Goal: Information Seeking & Learning: Compare options

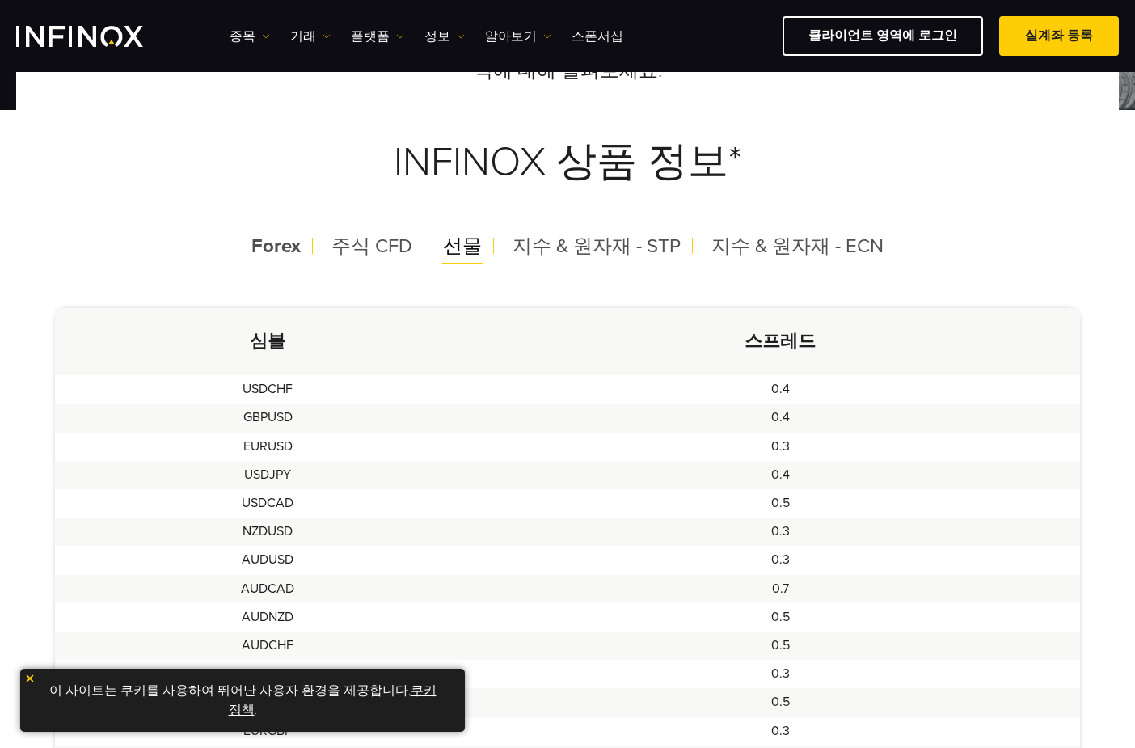
click at [471, 253] on span "선물" at bounding box center [462, 246] width 39 height 23
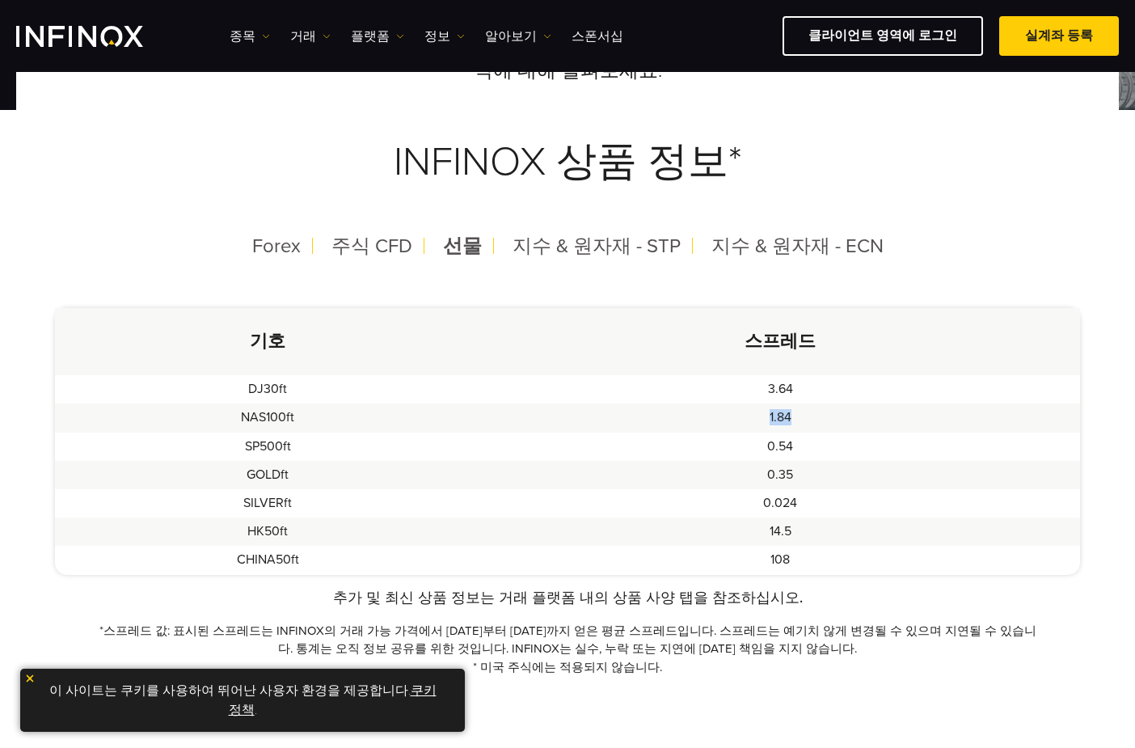
drag, startPoint x: 768, startPoint y: 421, endPoint x: 801, endPoint y: 421, distance: 32.3
click at [801, 421] on td "1.84" at bounding box center [780, 418] width 599 height 28
click at [626, 442] on td "0.54" at bounding box center [780, 447] width 599 height 28
drag, startPoint x: 251, startPoint y: 448, endPoint x: 361, endPoint y: 444, distance: 110.9
click at [361, 444] on td "SP500ft" at bounding box center [268, 447] width 426 height 28
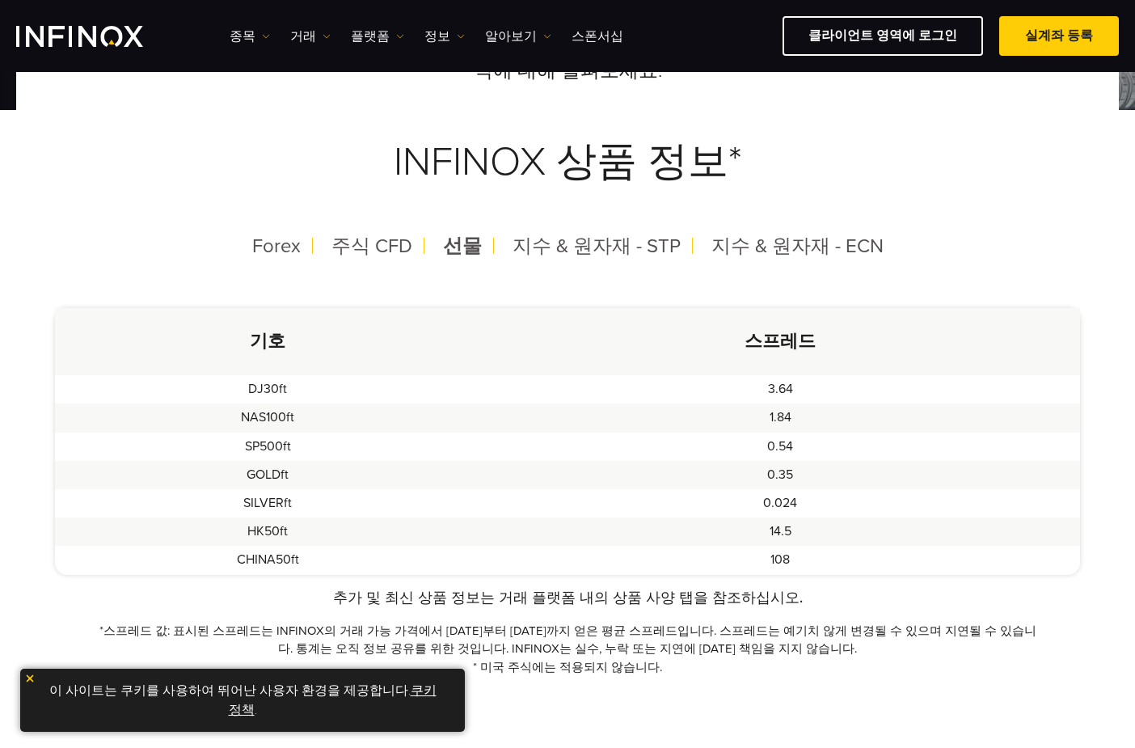
click at [752, 461] on td "0.35" at bounding box center [780, 475] width 599 height 28
drag, startPoint x: 773, startPoint y: 421, endPoint x: 813, endPoint y: 420, distance: 39.6
click at [813, 420] on td "1.84" at bounding box center [780, 418] width 599 height 28
click at [758, 450] on td "0.54" at bounding box center [780, 447] width 599 height 28
drag, startPoint x: 278, startPoint y: 477, endPoint x: 826, endPoint y: 471, distance: 547.5
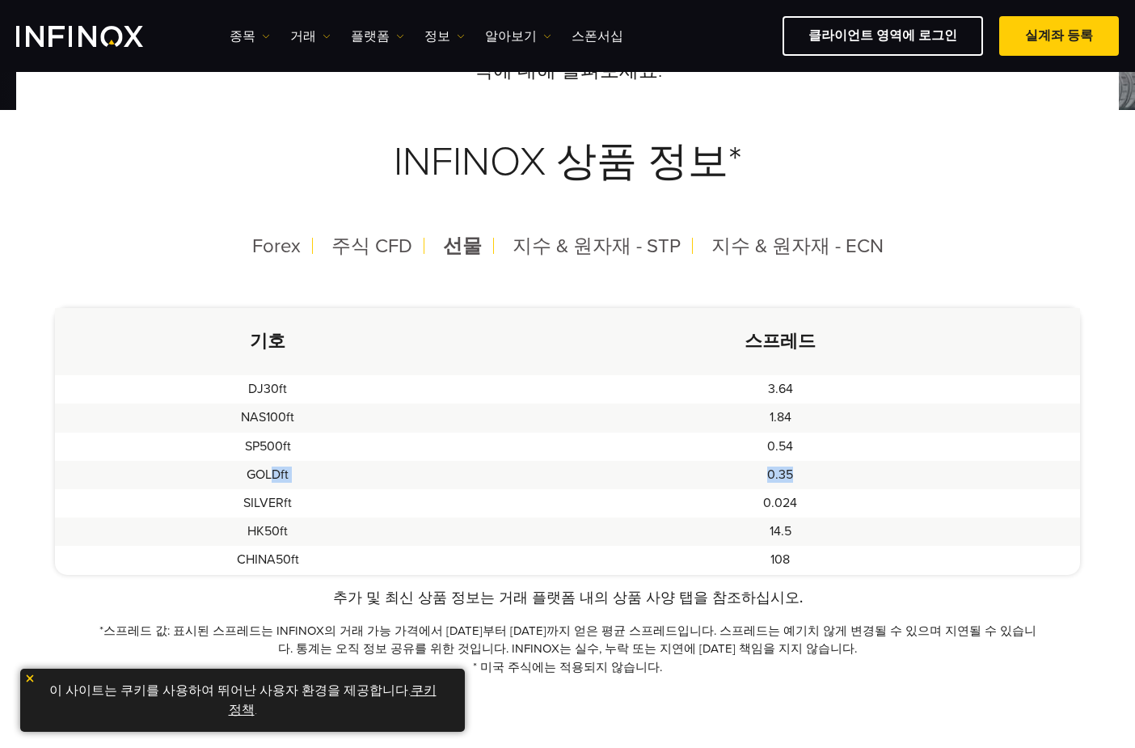
click at [826, 471] on tr "GOLDft 0.35" at bounding box center [567, 475] width 1025 height 28
click at [453, 468] on td "GOLDft" at bounding box center [268, 475] width 426 height 28
drag, startPoint x: 784, startPoint y: 476, endPoint x: 803, endPoint y: 476, distance: 18.6
click at [803, 476] on td "0.35" at bounding box center [780, 475] width 599 height 28
click at [695, 476] on td "0.35" at bounding box center [780, 475] width 599 height 28
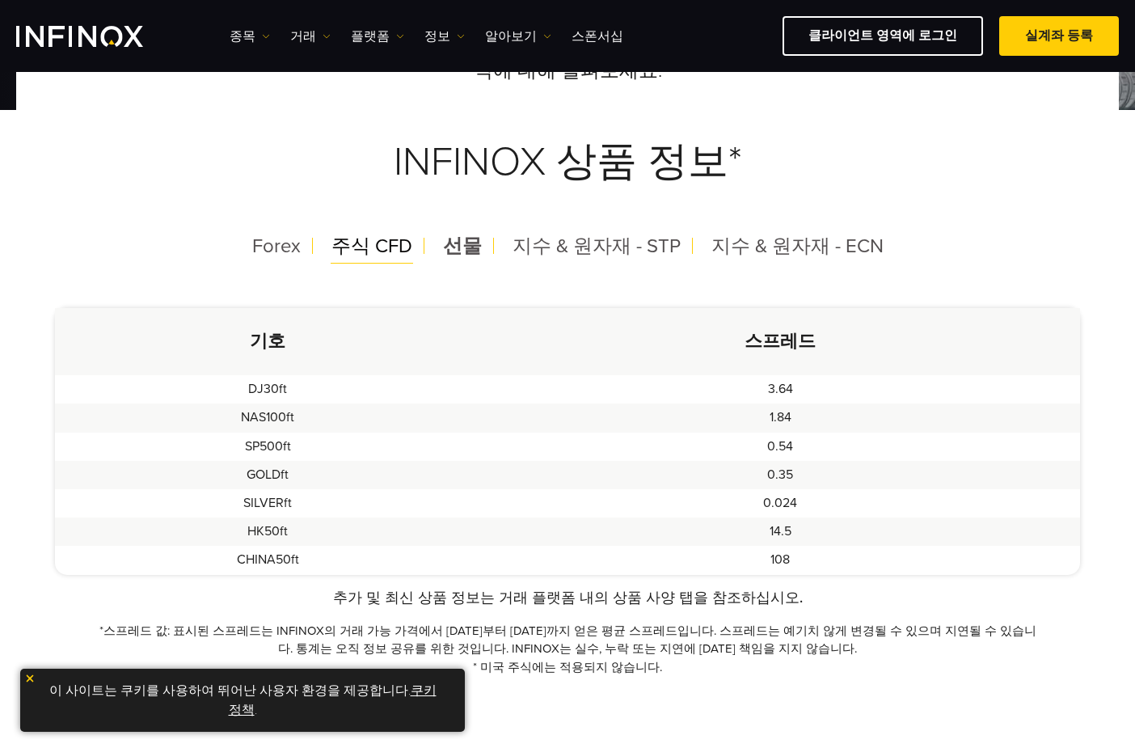
click at [421, 246] on div "주식 CFD" at bounding box center [372, 247] width 107 height 42
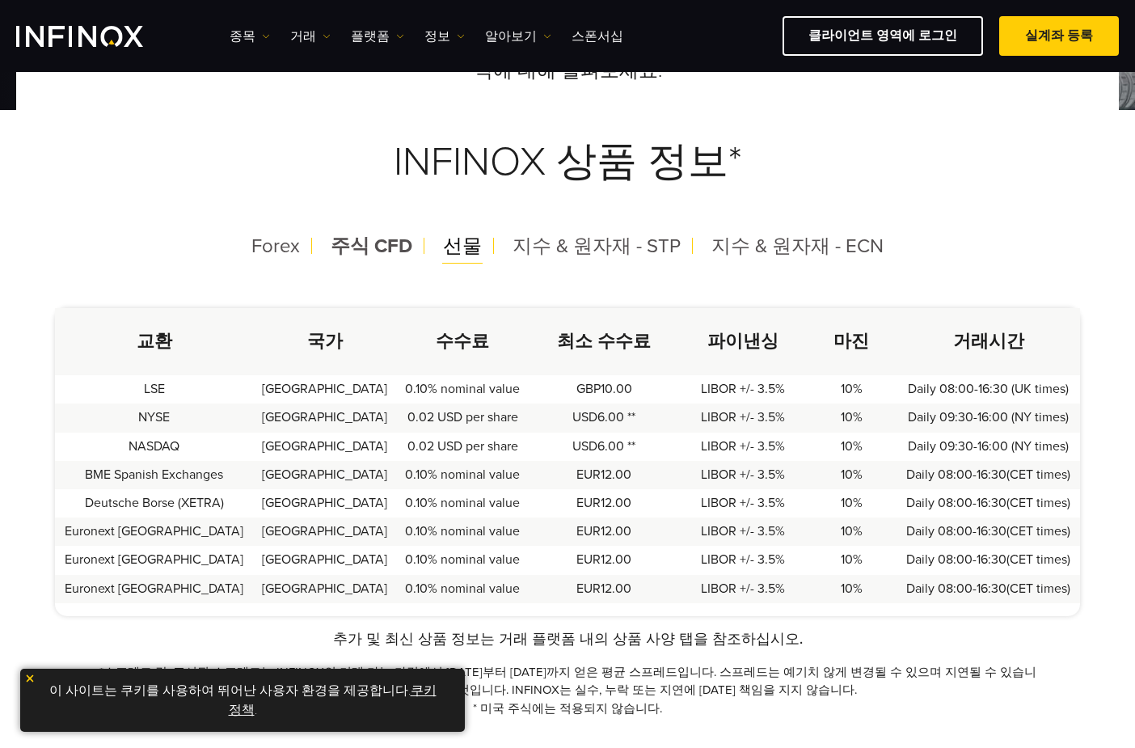
click at [446, 246] on div "선물" at bounding box center [462, 247] width 65 height 42
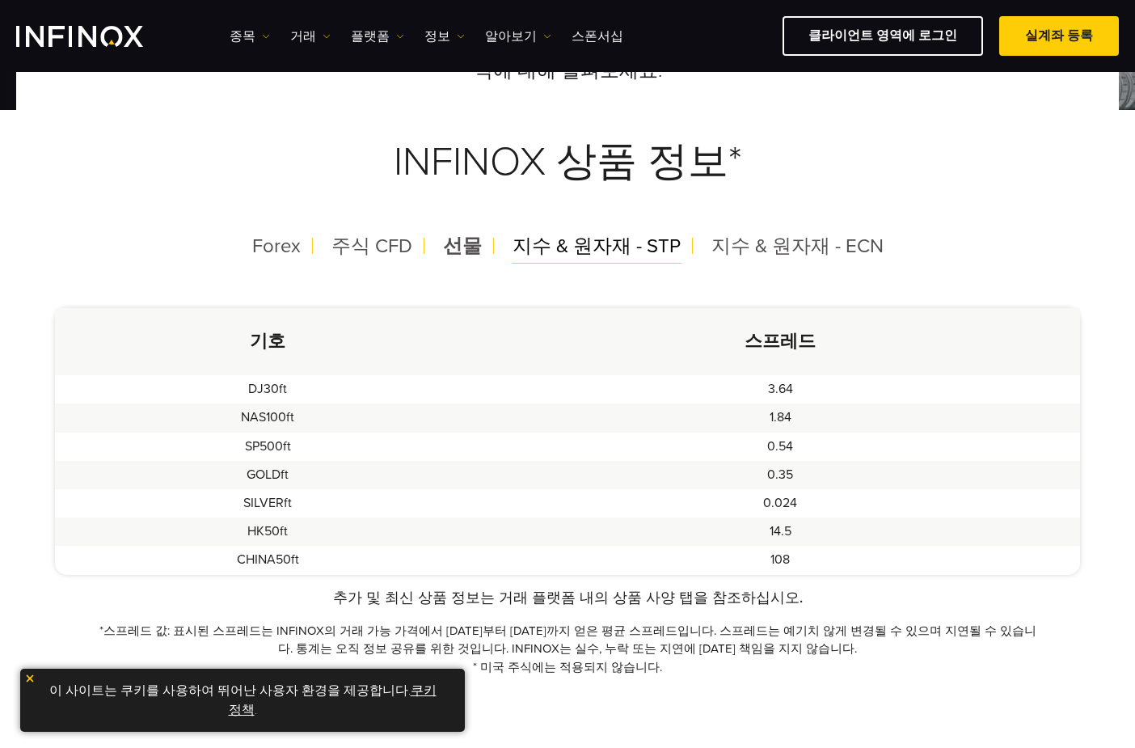
click at [563, 252] on span "지수 & 원자재 - STP" at bounding box center [597, 246] width 168 height 23
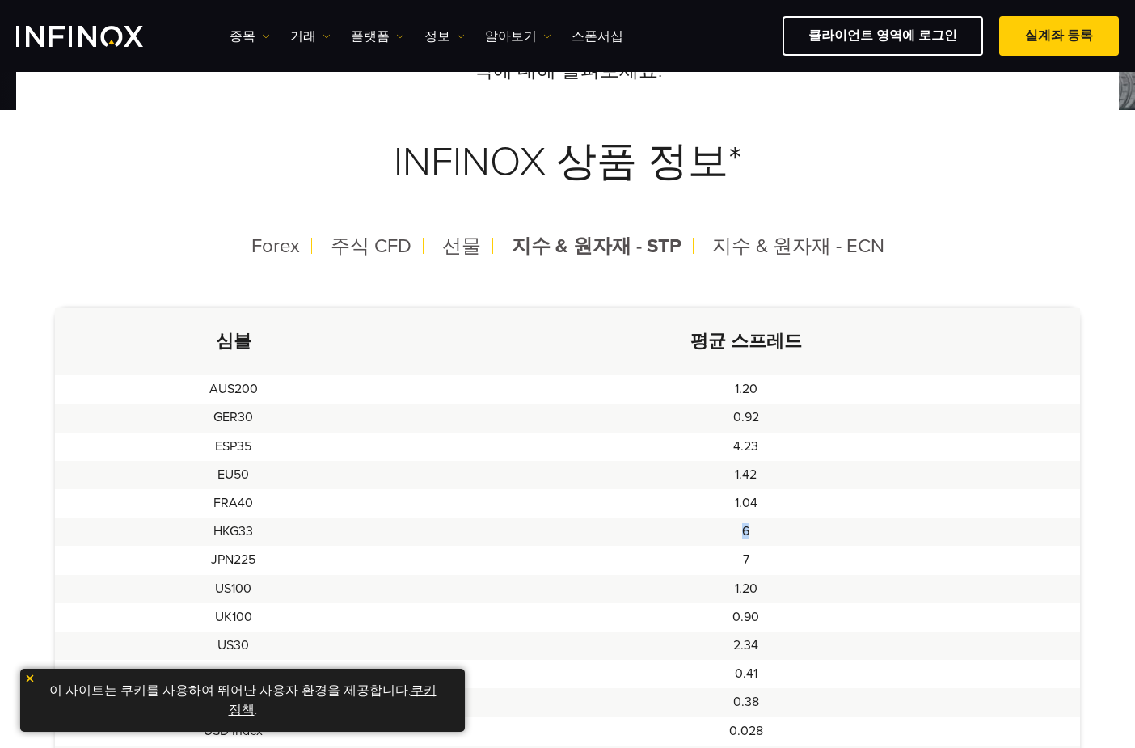
click at [743, 535] on td "6" at bounding box center [746, 532] width 668 height 28
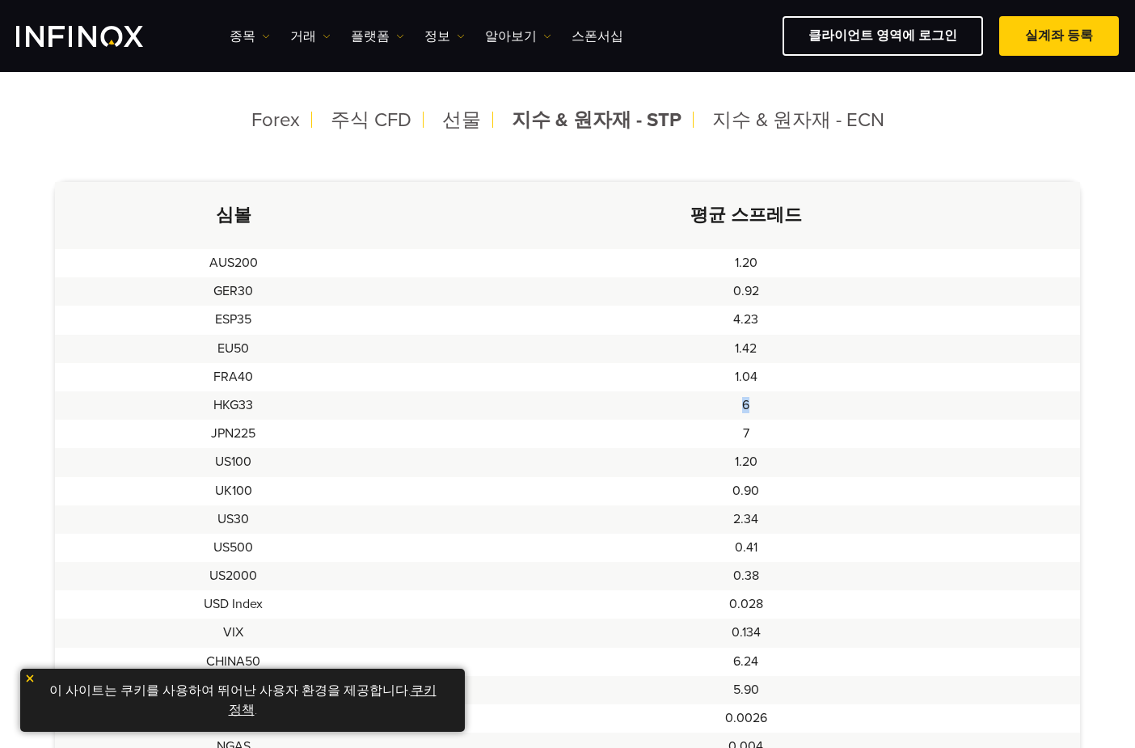
scroll to position [485, 0]
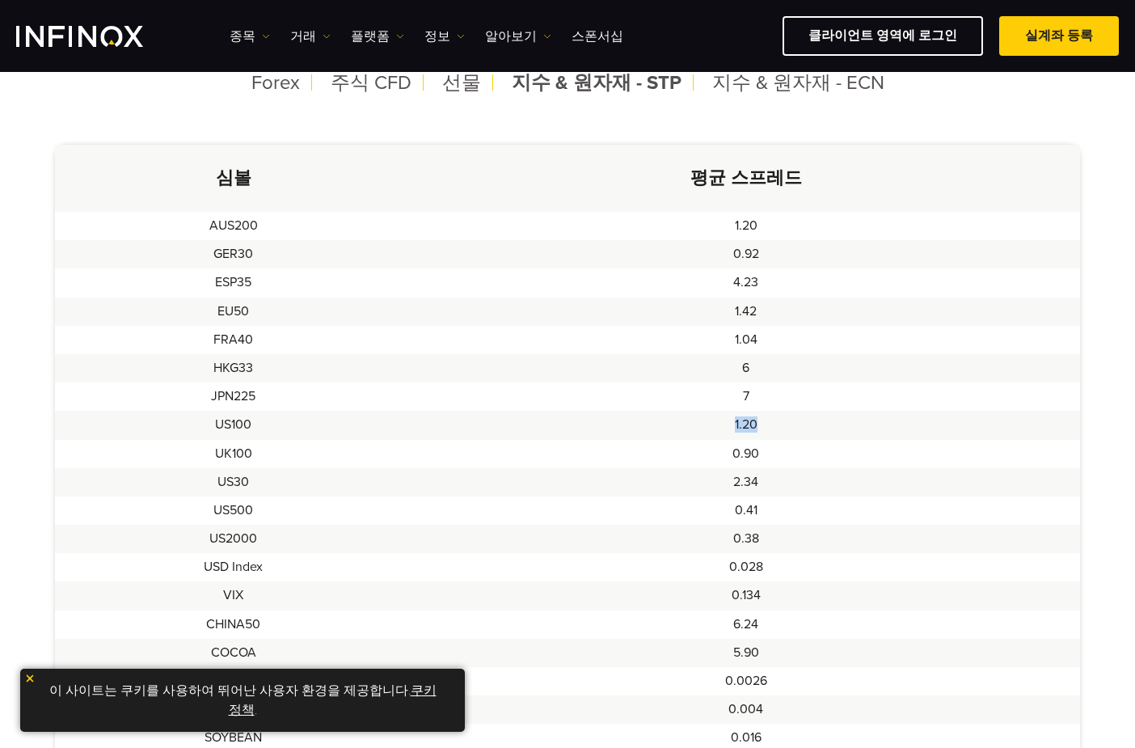
drag, startPoint x: 735, startPoint y: 427, endPoint x: 768, endPoint y: 427, distance: 33.2
click at [768, 427] on td "1.20" at bounding box center [746, 425] width 668 height 28
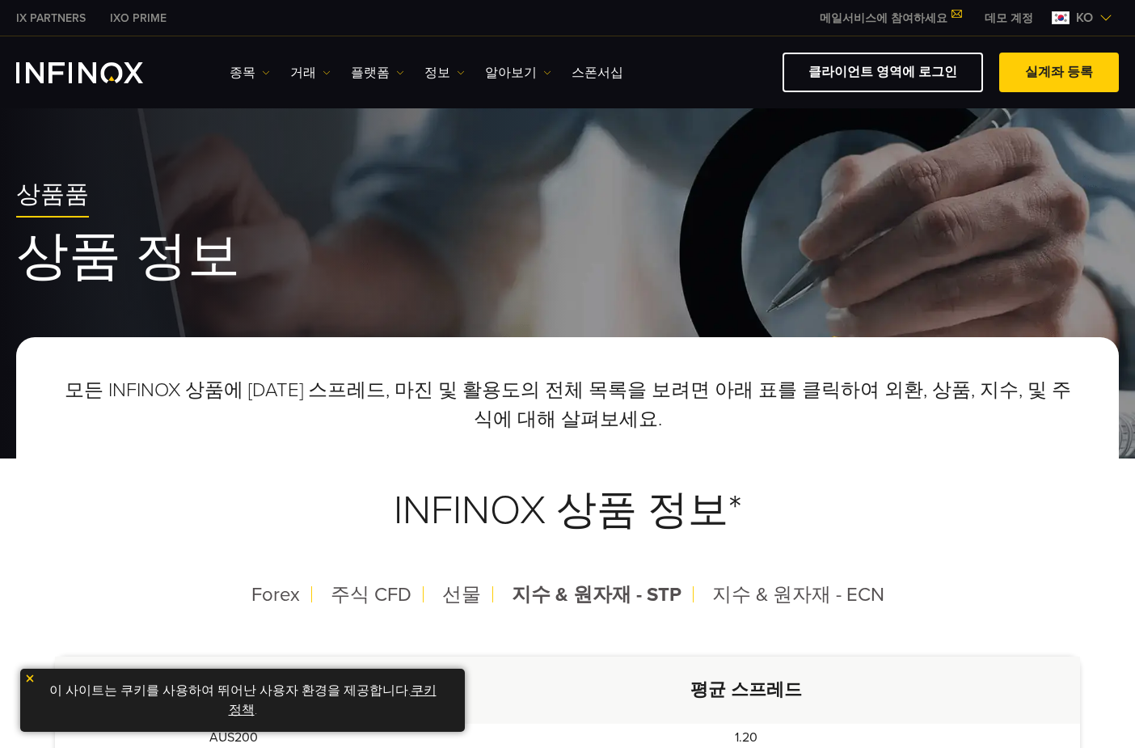
scroll to position [323, 0]
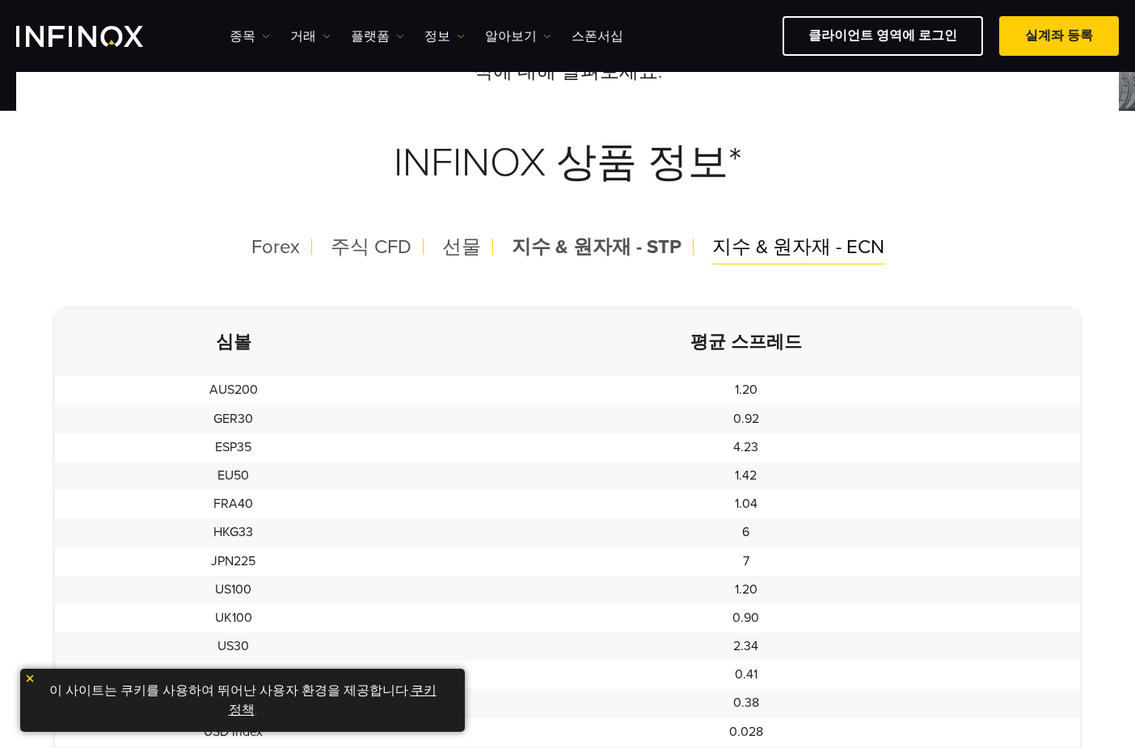
click at [778, 259] on span "지수 & 원자재 - ECN" at bounding box center [798, 246] width 172 height 23
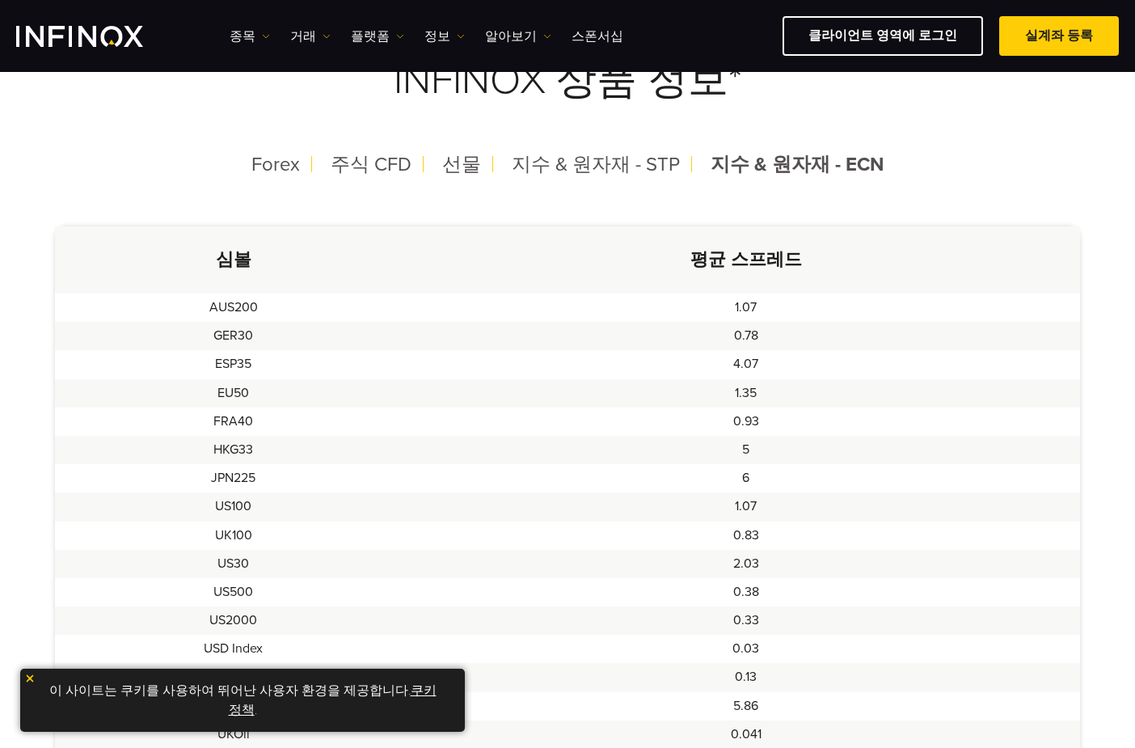
scroll to position [404, 0]
click at [623, 161] on span "지수 & 원자재 - STP" at bounding box center [596, 163] width 168 height 23
click at [749, 166] on span "지수 & 원자재 - ECN" at bounding box center [798, 163] width 172 height 23
click at [630, 160] on span "지수 & 원자재 - STP" at bounding box center [596, 163] width 168 height 23
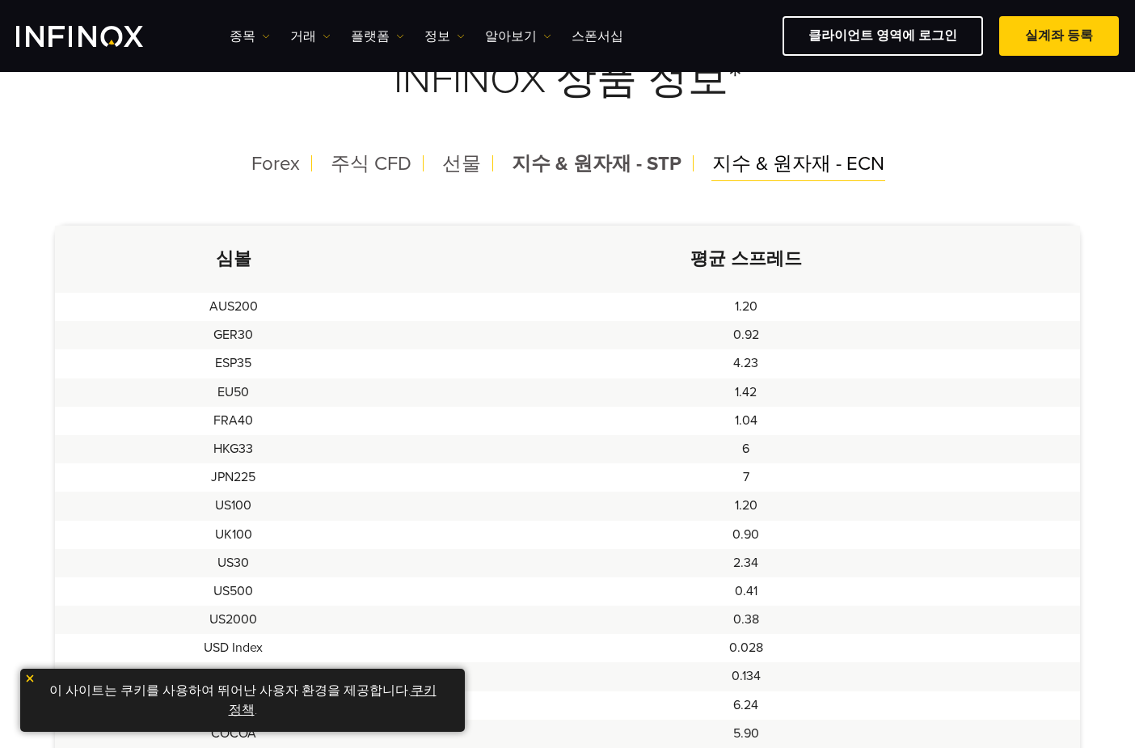
click at [738, 160] on span "지수 & 원자재 - ECN" at bounding box center [798, 163] width 172 height 23
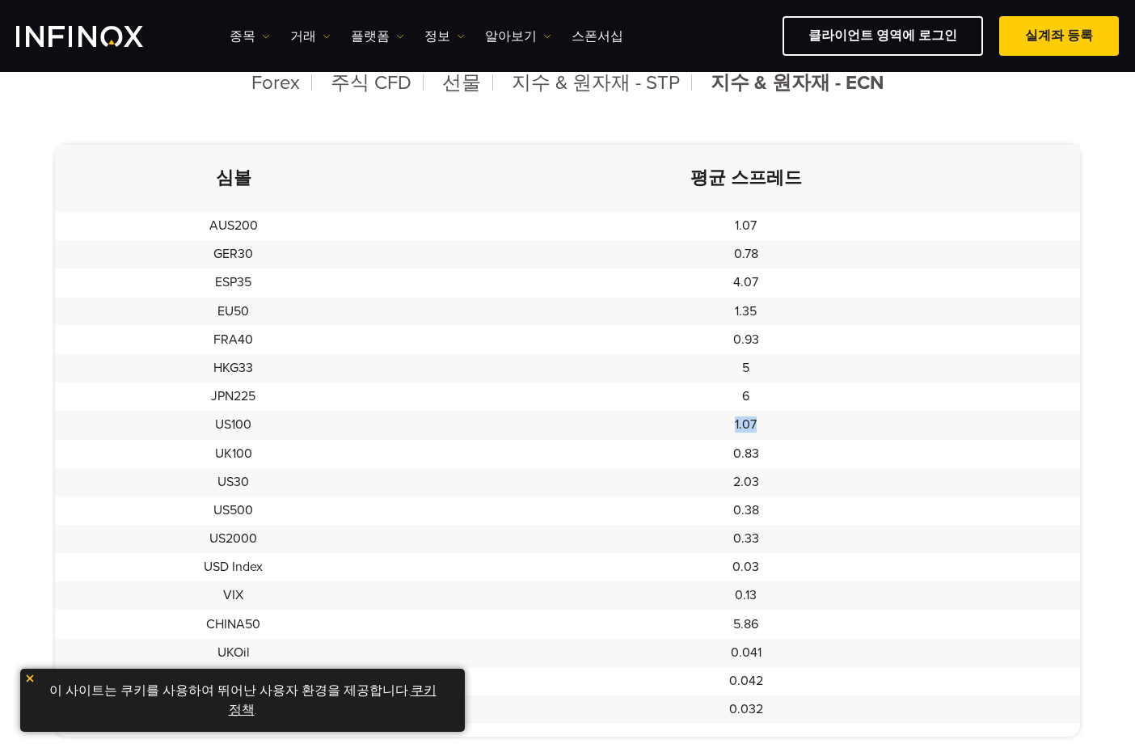
drag, startPoint x: 257, startPoint y: 425, endPoint x: 776, endPoint y: 426, distance: 519.2
click at [776, 426] on tr "US100 1.07" at bounding box center [567, 425] width 1025 height 28
click at [626, 87] on span "지수 & 원자재 - STP" at bounding box center [596, 82] width 168 height 23
click at [844, 87] on span "지수 & 원자재 - ECN" at bounding box center [798, 82] width 172 height 23
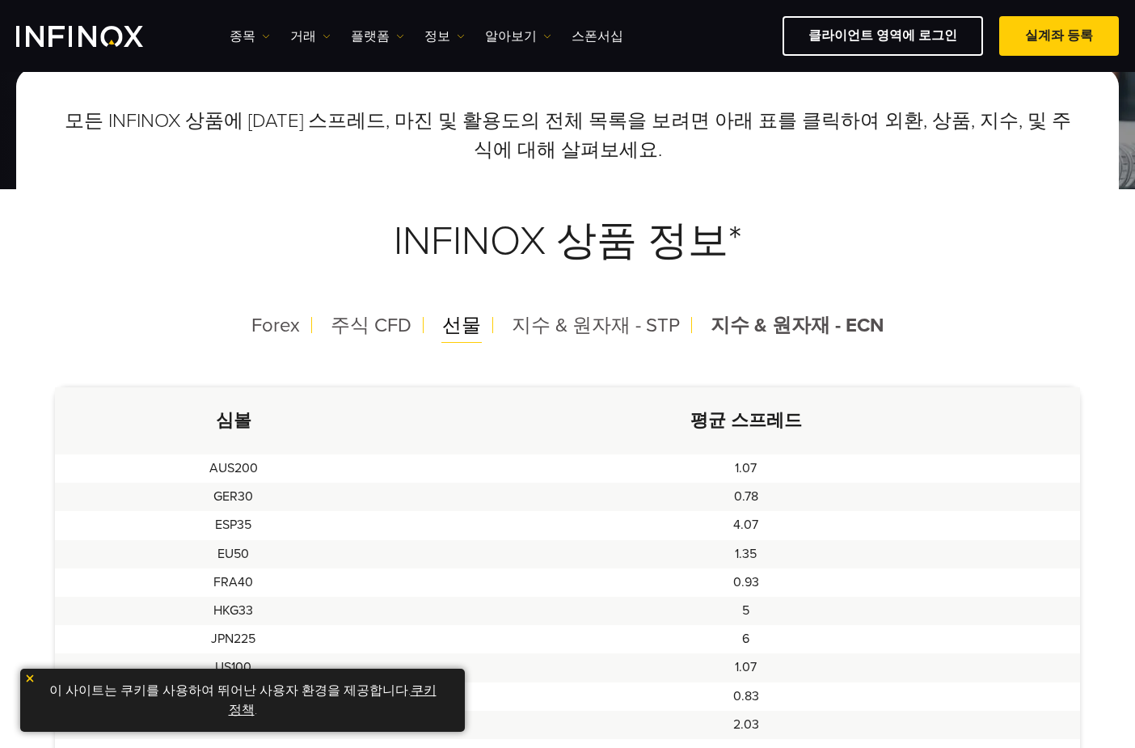
click at [477, 323] on span "선물" at bounding box center [461, 325] width 39 height 23
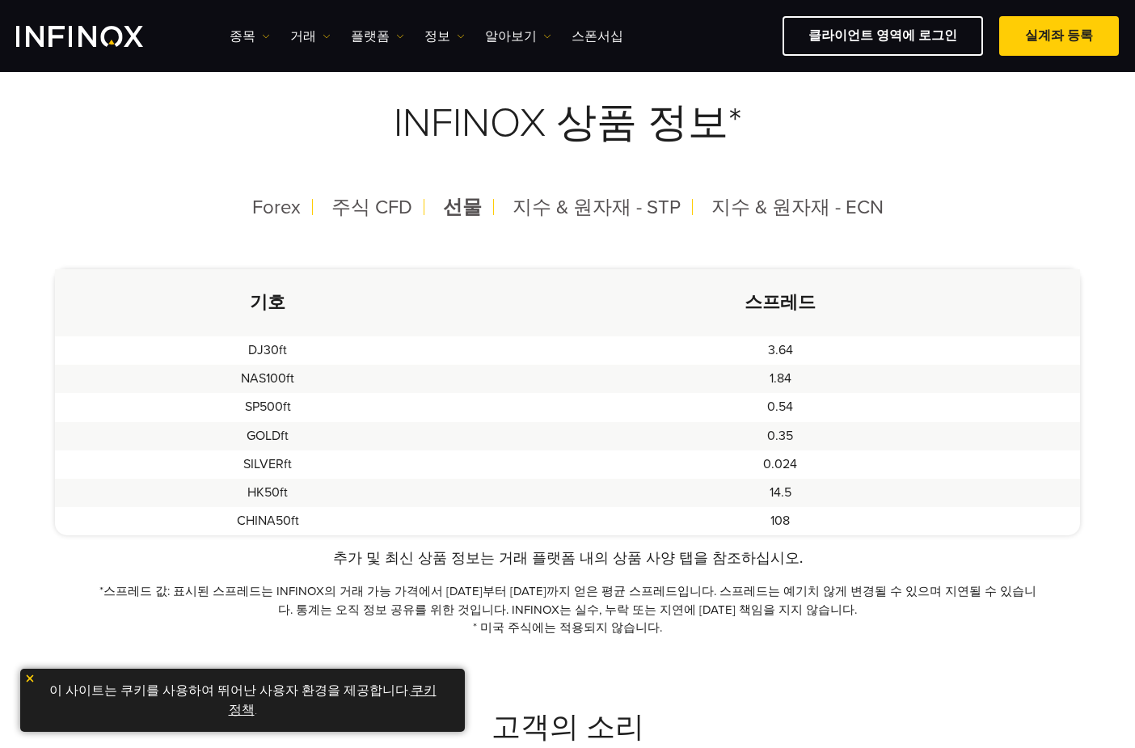
scroll to position [323, 0]
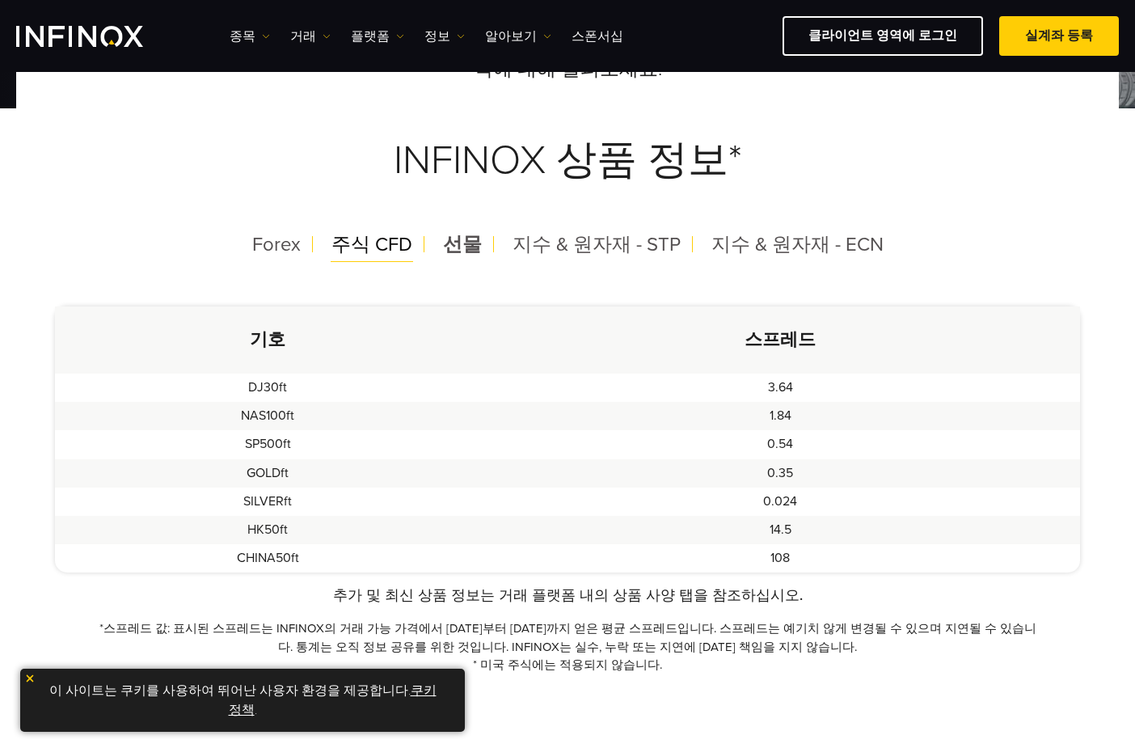
click at [391, 238] on span "주식 CFD" at bounding box center [372, 244] width 81 height 23
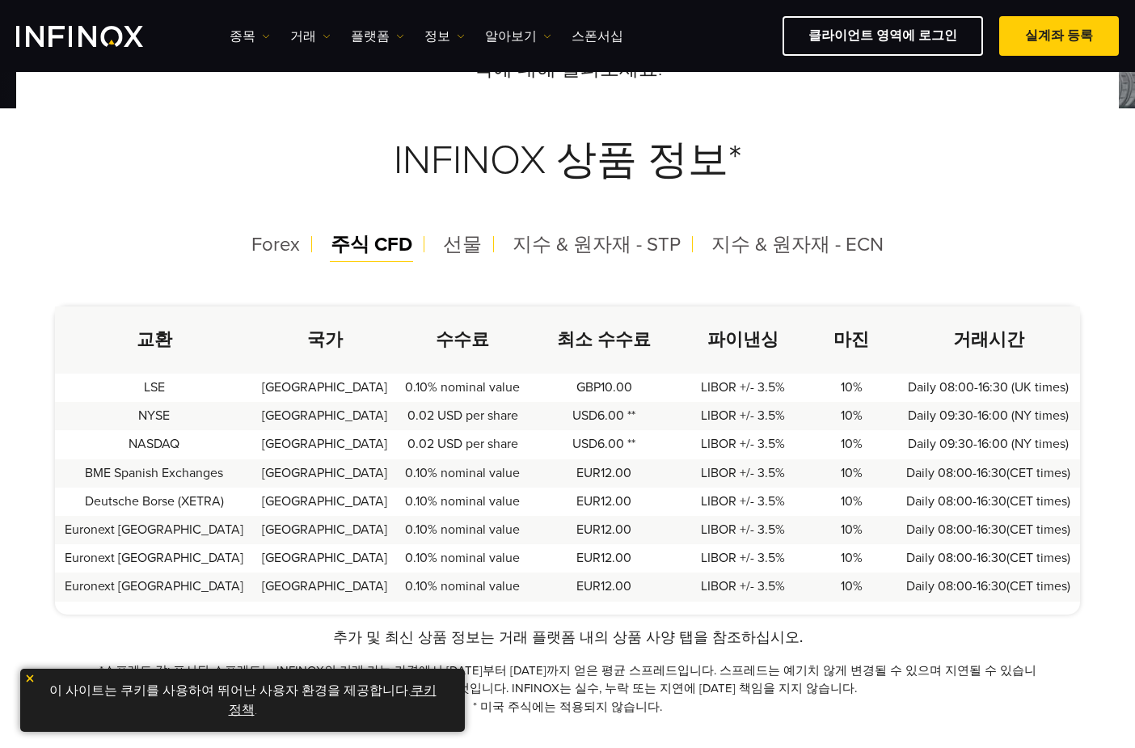
scroll to position [0, 0]
click at [281, 249] on span "Forex" at bounding box center [276, 244] width 49 height 23
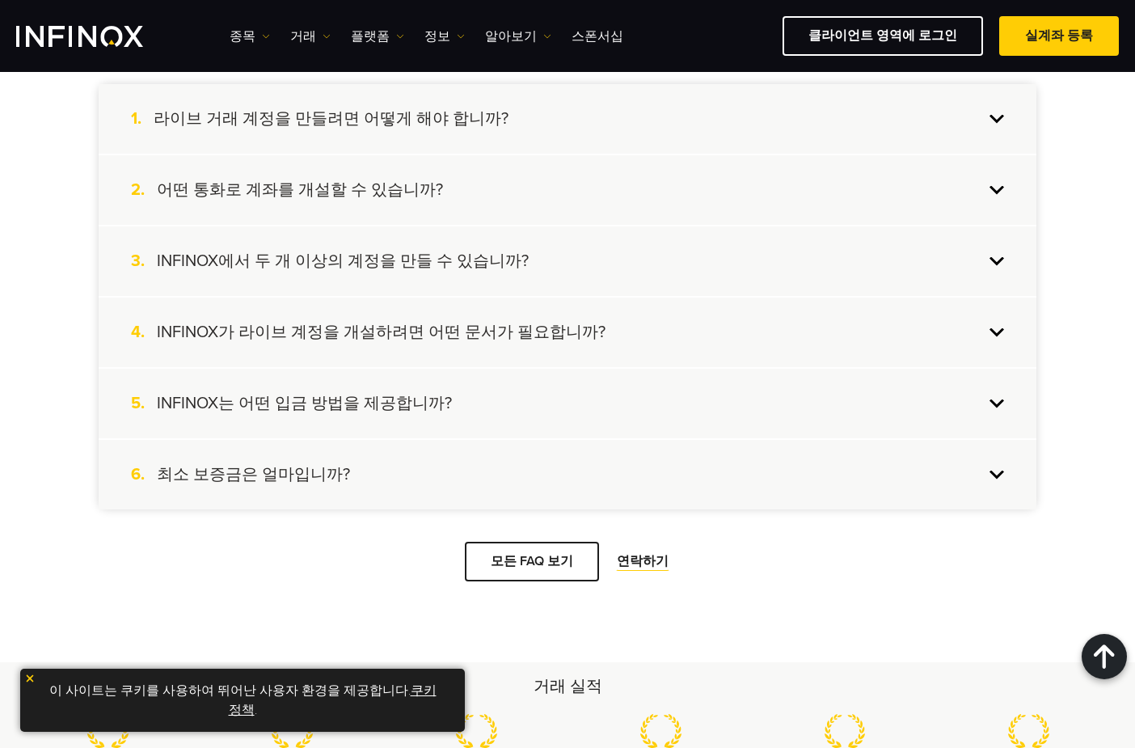
scroll to position [1479, 0]
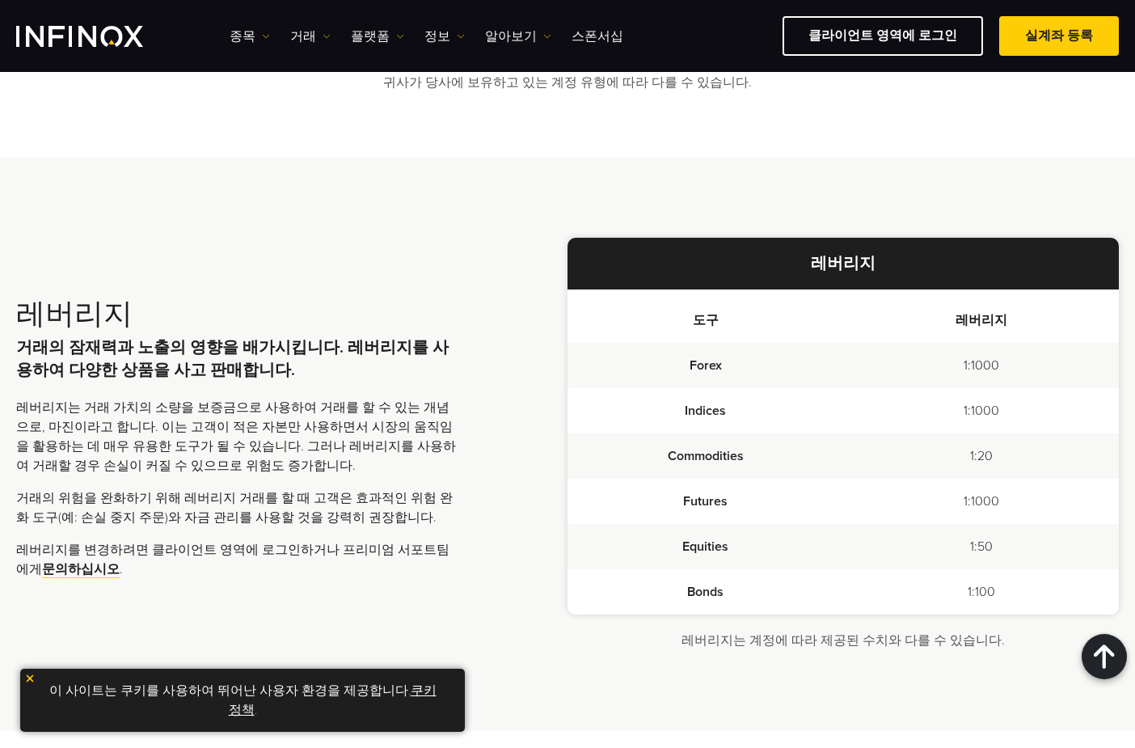
scroll to position [1294, 0]
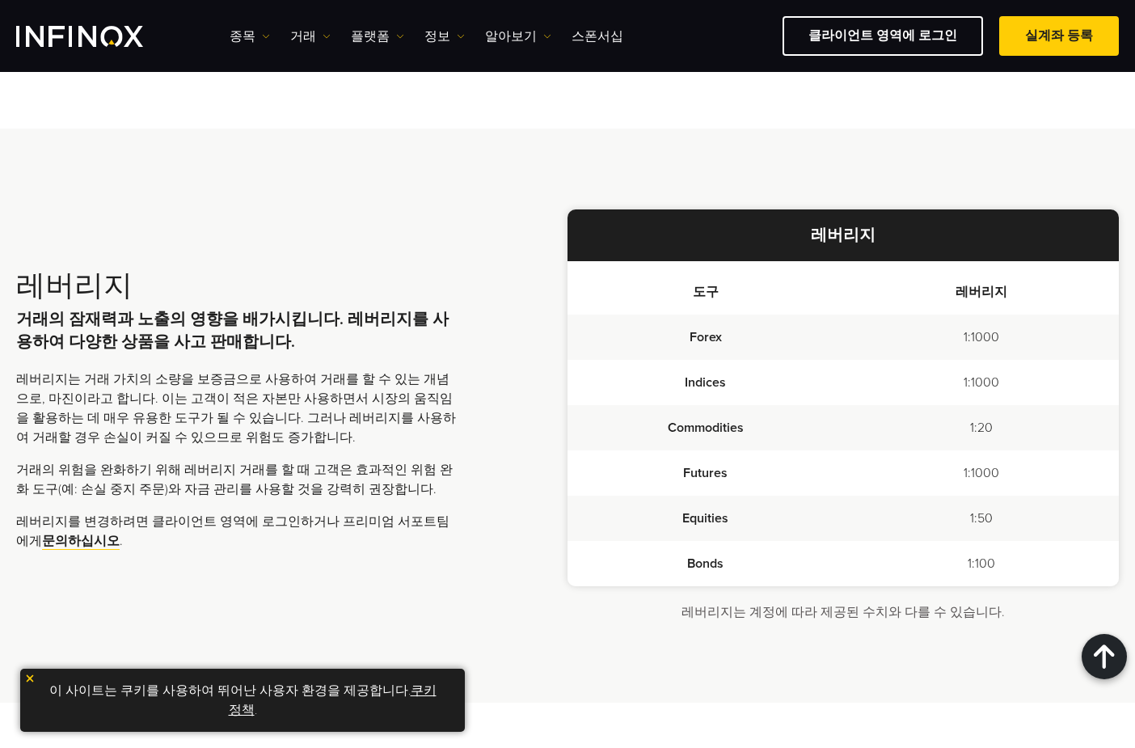
click at [78, 387] on p "레버리지는 거래 가치의 소량을 보증금으로 사용하여 거래를 할 수 있는 개념으로, 마진이라고 합니다. 이는 고객이 적은 자본만 사용하면서 시장의…" at bounding box center [237, 409] width 442 height 78
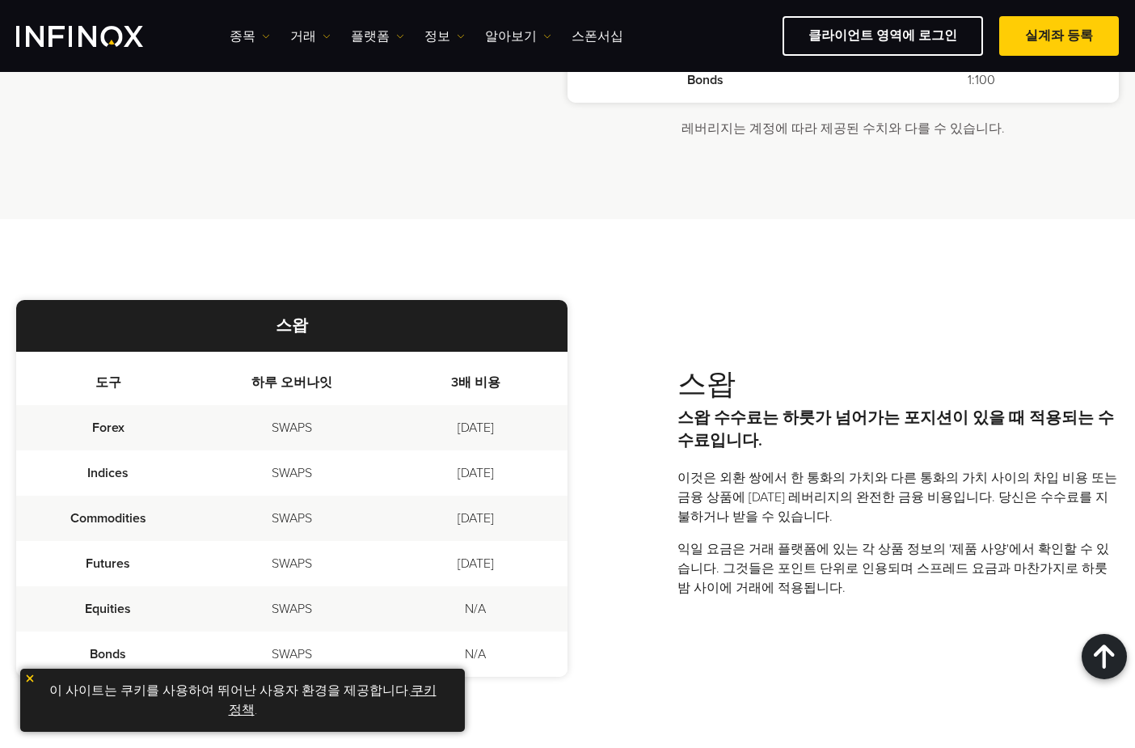
scroll to position [1779, 0]
